Goal: Find specific page/section

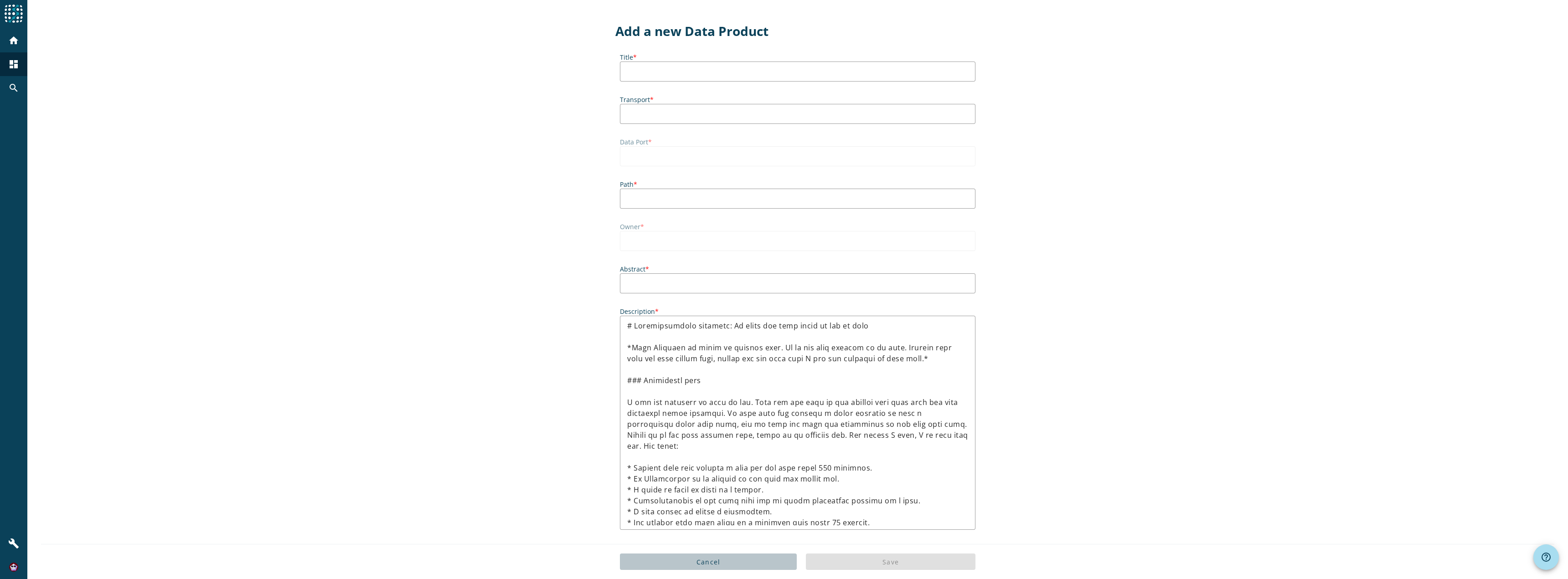
click at [706, 559] on span "Cancel" at bounding box center [708, 561] width 24 height 9
click at [14, 85] on mat-icon "search" at bounding box center [14, 88] width 11 height 11
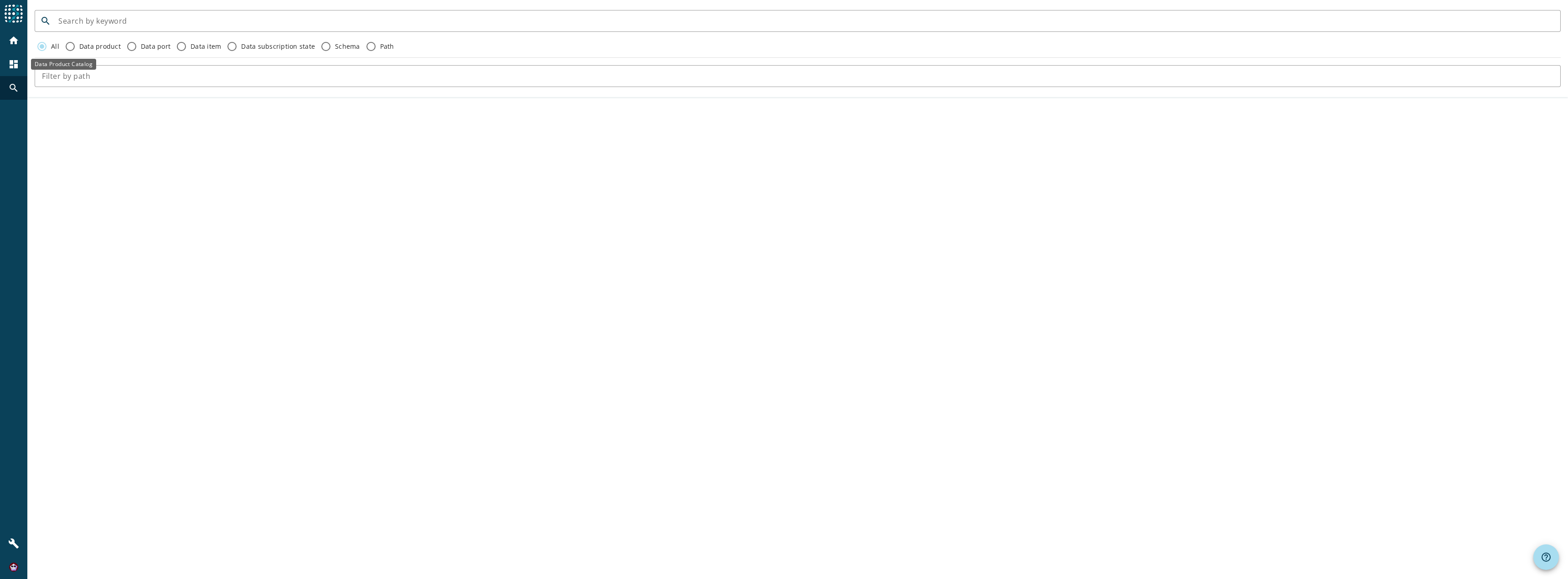
click at [11, 64] on mat-icon "dashboard" at bounding box center [14, 64] width 11 height 11
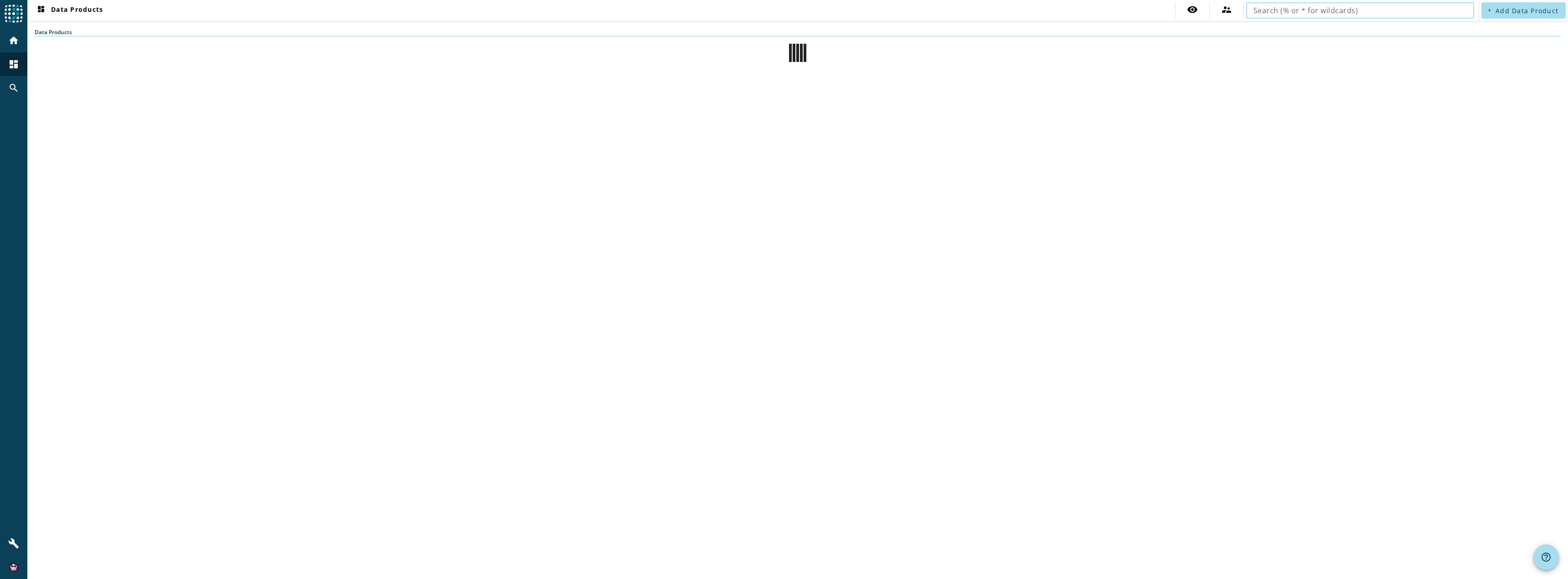
click at [1296, 9] on input "text" at bounding box center [1360, 10] width 213 height 11
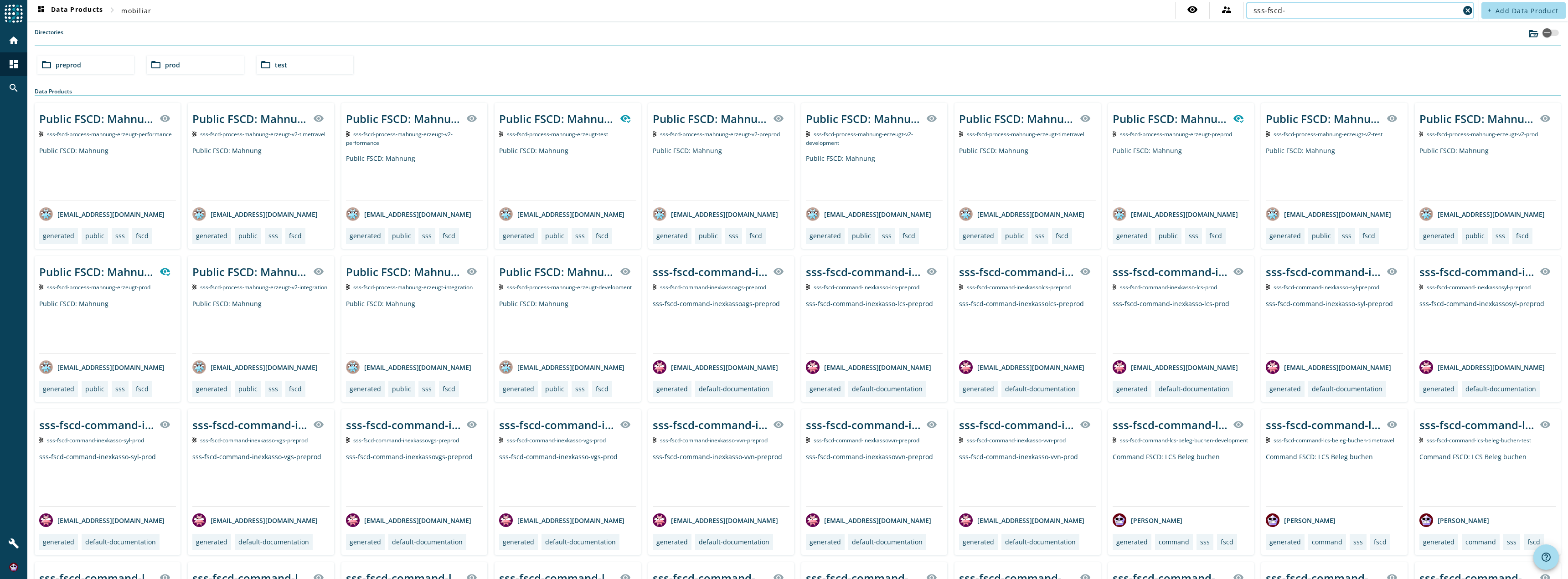
type input "sss-fscd-"
click at [1319, 63] on div "folder_open preprod folder_open prod folder_open test" at bounding box center [798, 65] width 1527 height 26
click at [1020, 74] on div "folder_open preprod folder_open prod folder_open test" at bounding box center [798, 65] width 1527 height 26
click at [997, 69] on div "folder_open preprod folder_open prod folder_open test" at bounding box center [798, 65] width 1527 height 26
click at [1260, 74] on div "folder_open preprod folder_open prod folder_open test" at bounding box center [798, 65] width 1527 height 26
